Goal: Task Accomplishment & Management: Manage account settings

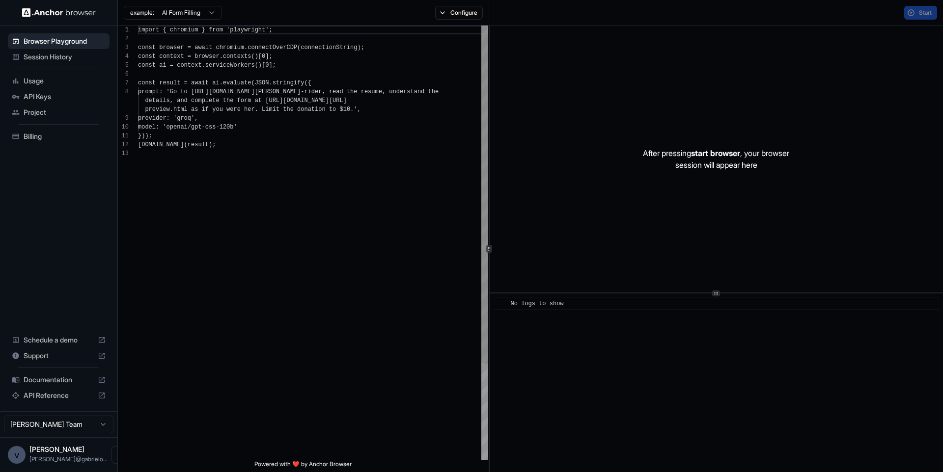
scroll to position [71, 0]
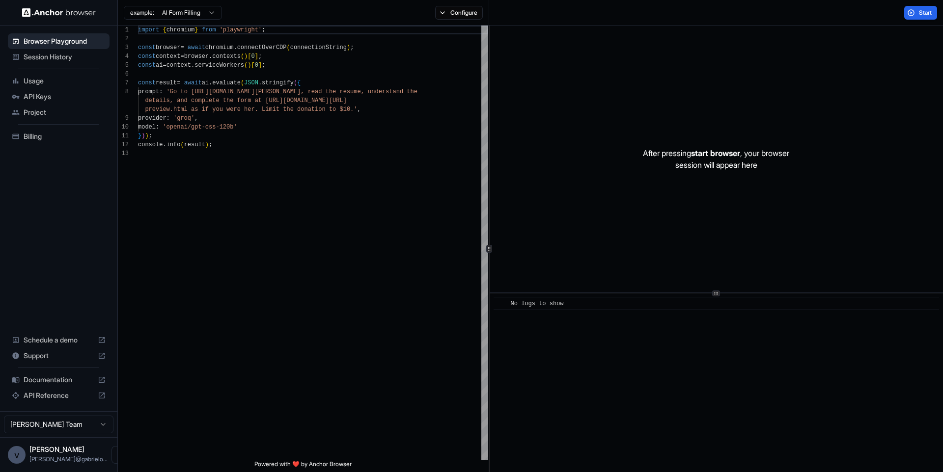
click at [61, 85] on span "Usage" at bounding box center [65, 81] width 82 height 10
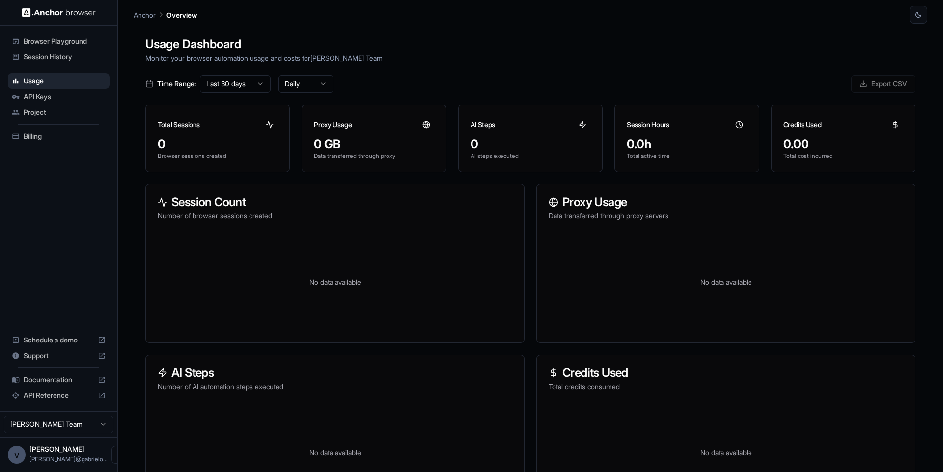
click at [60, 58] on span "Session History" at bounding box center [65, 57] width 82 height 10
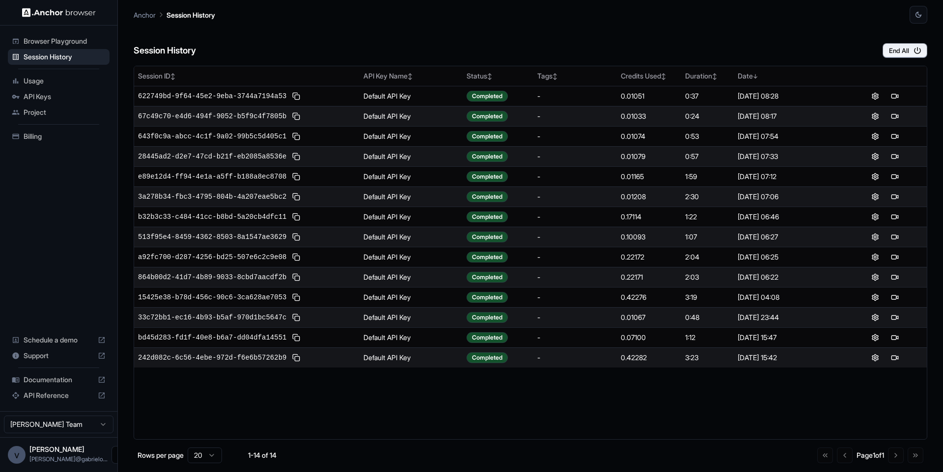
click at [116, 454] on icon "Open menu" at bounding box center [120, 455] width 8 height 8
click at [76, 458] on div at bounding box center [82, 455] width 39 height 10
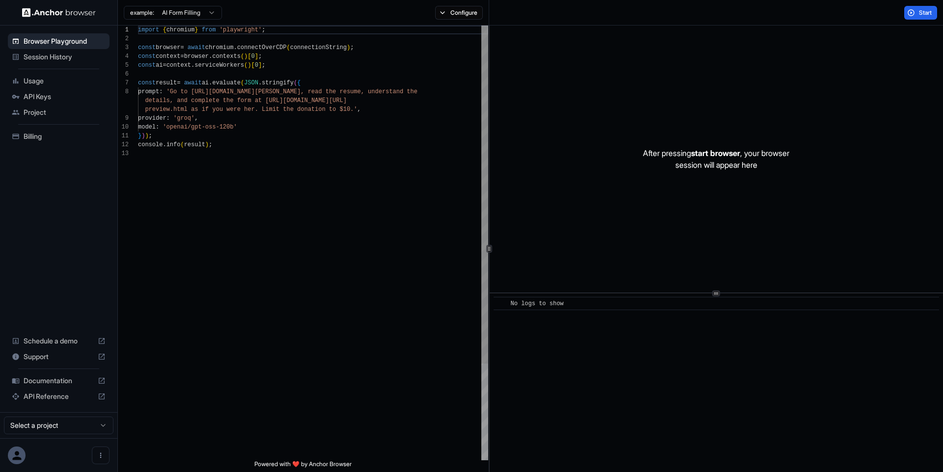
scroll to position [71, 0]
click at [116, 454] on icon "Open menu" at bounding box center [120, 455] width 8 height 8
click at [69, 457] on div at bounding box center [82, 455] width 39 height 10
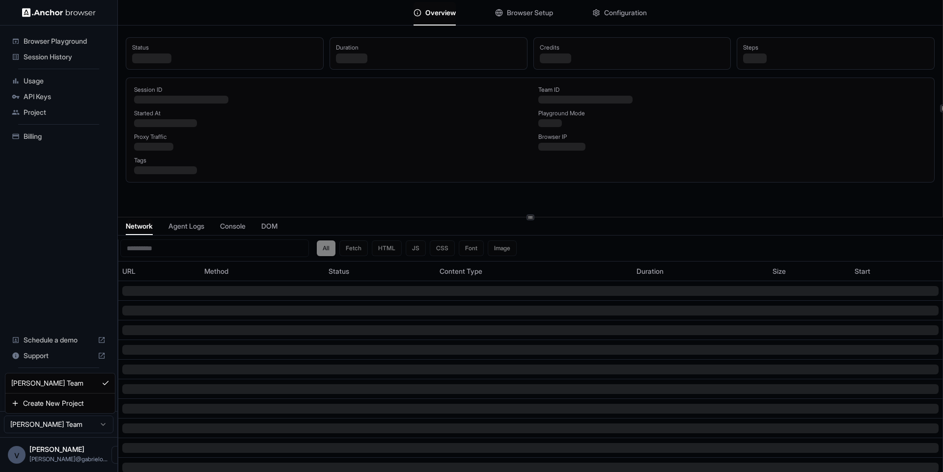
click at [101, 425] on html "Browser Playground Session History Usage API Keys Project Billing Schedule a de…" at bounding box center [471, 236] width 943 height 472
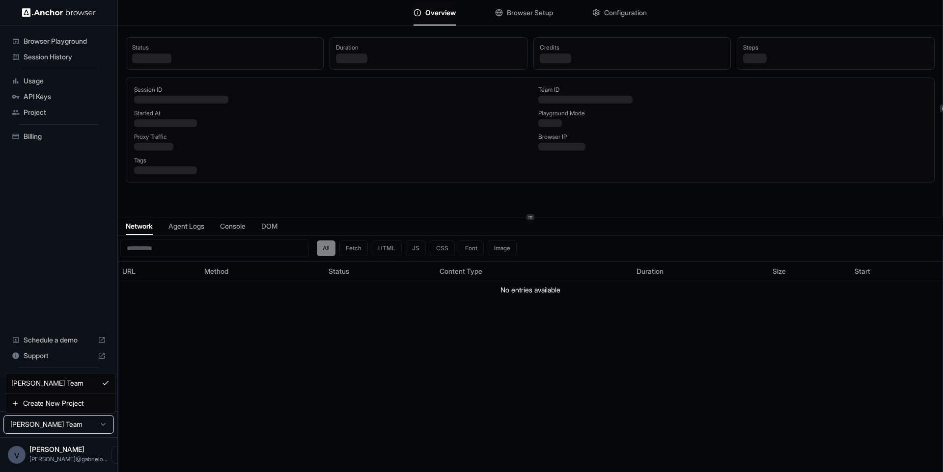
click at [57, 350] on html "Browser Playground Session History Usage API Keys Project Billing Schedule a de…" at bounding box center [471, 236] width 943 height 472
click at [60, 450] on span "vipin tanna" at bounding box center [56, 449] width 55 height 8
click at [116, 455] on icon "Open menu" at bounding box center [120, 455] width 8 height 8
click at [89, 453] on div at bounding box center [82, 455] width 39 height 10
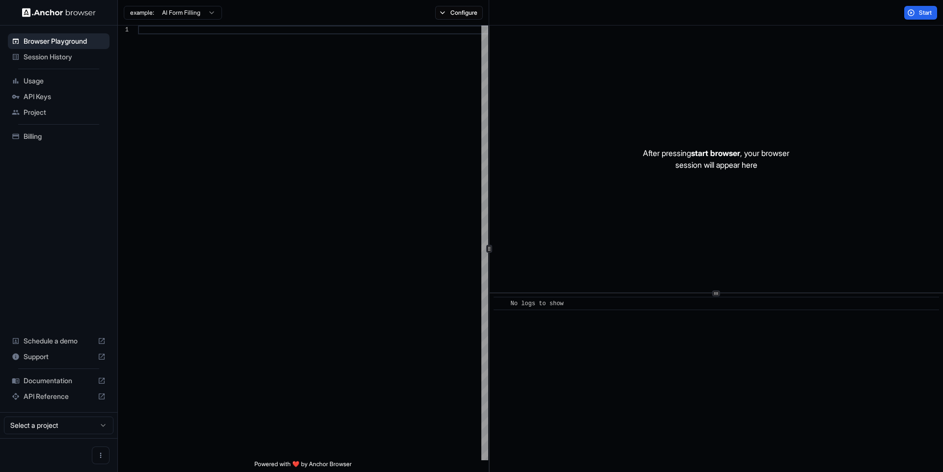
scroll to position [71, 0]
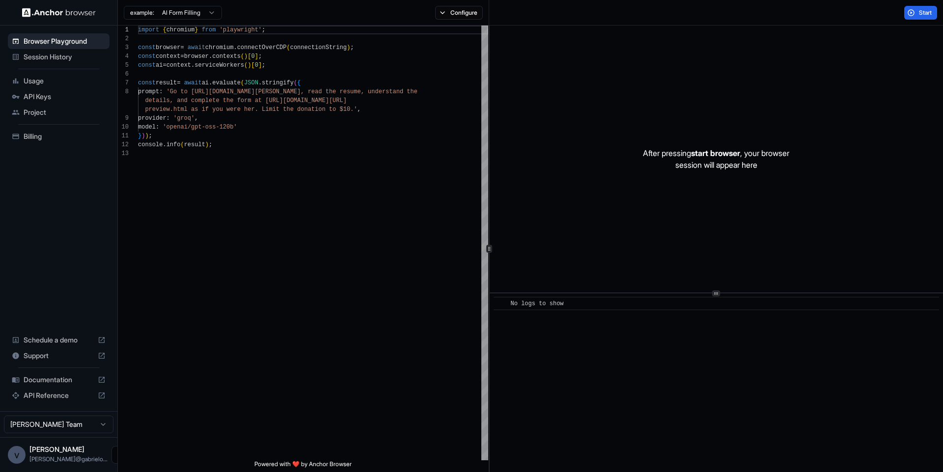
click at [116, 455] on icon "Open menu" at bounding box center [120, 455] width 8 height 8
click at [60, 455] on span "Logout" at bounding box center [52, 455] width 22 height 10
click at [116, 456] on icon "Open menu" at bounding box center [120, 455] width 8 height 8
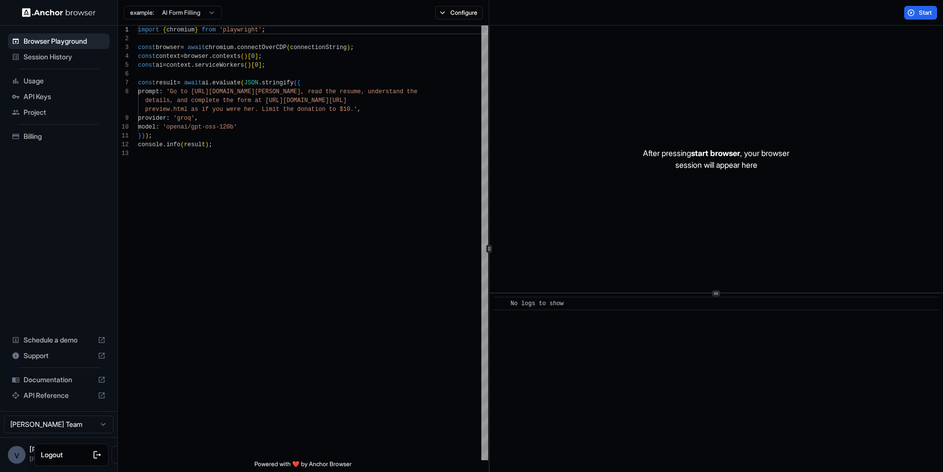
click at [72, 456] on div at bounding box center [82, 455] width 39 height 10
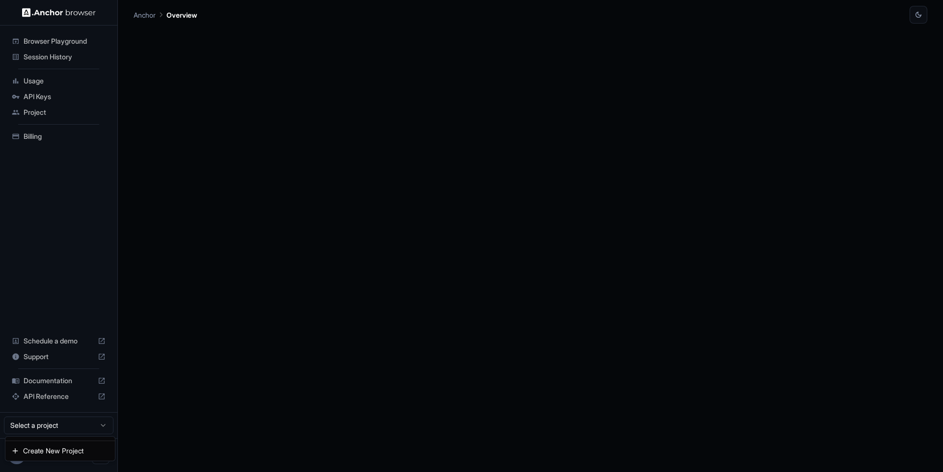
click at [72, 427] on html "Browser Playground Session History Usage API Keys Project Billing Schedule a de…" at bounding box center [471, 236] width 943 height 472
click at [45, 467] on html "Browser Playground Session History Usage API Keys Project Billing Schedule a de…" at bounding box center [471, 236] width 943 height 472
click at [19, 460] on icon at bounding box center [16, 455] width 9 height 9
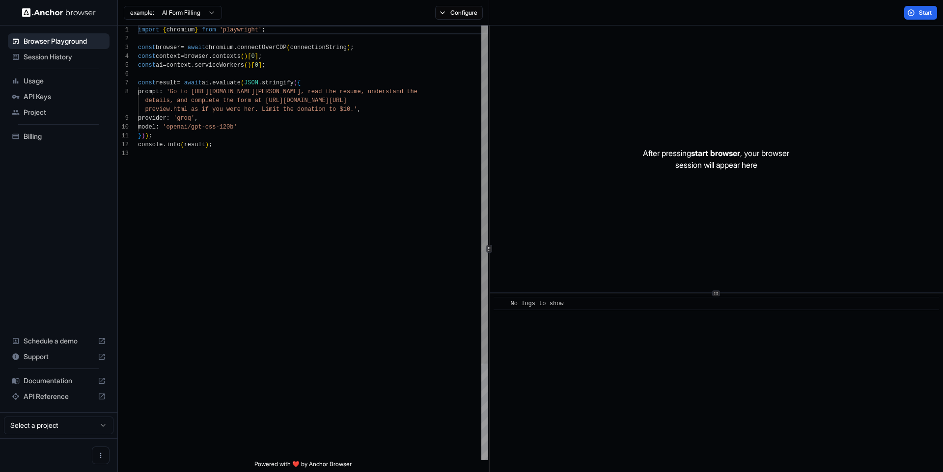
scroll to position [71, 0]
click at [52, 12] on img at bounding box center [59, 12] width 74 height 9
click at [96, 428] on html "Browser Playground Session History Usage API Keys Project Billing Schedule a de…" at bounding box center [471, 236] width 943 height 472
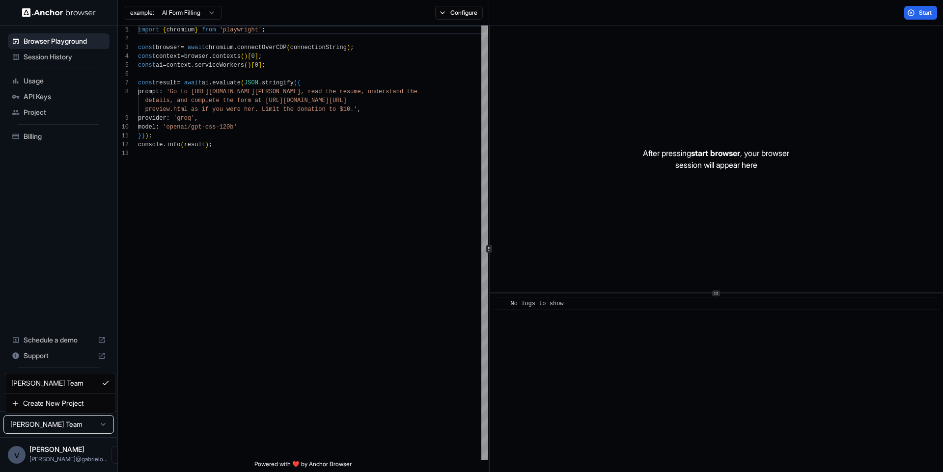
click at [96, 428] on html "Browser Playground Session History Usage API Keys Project Billing Schedule a de…" at bounding box center [471, 236] width 943 height 472
